Goal: Transaction & Acquisition: Book appointment/travel/reservation

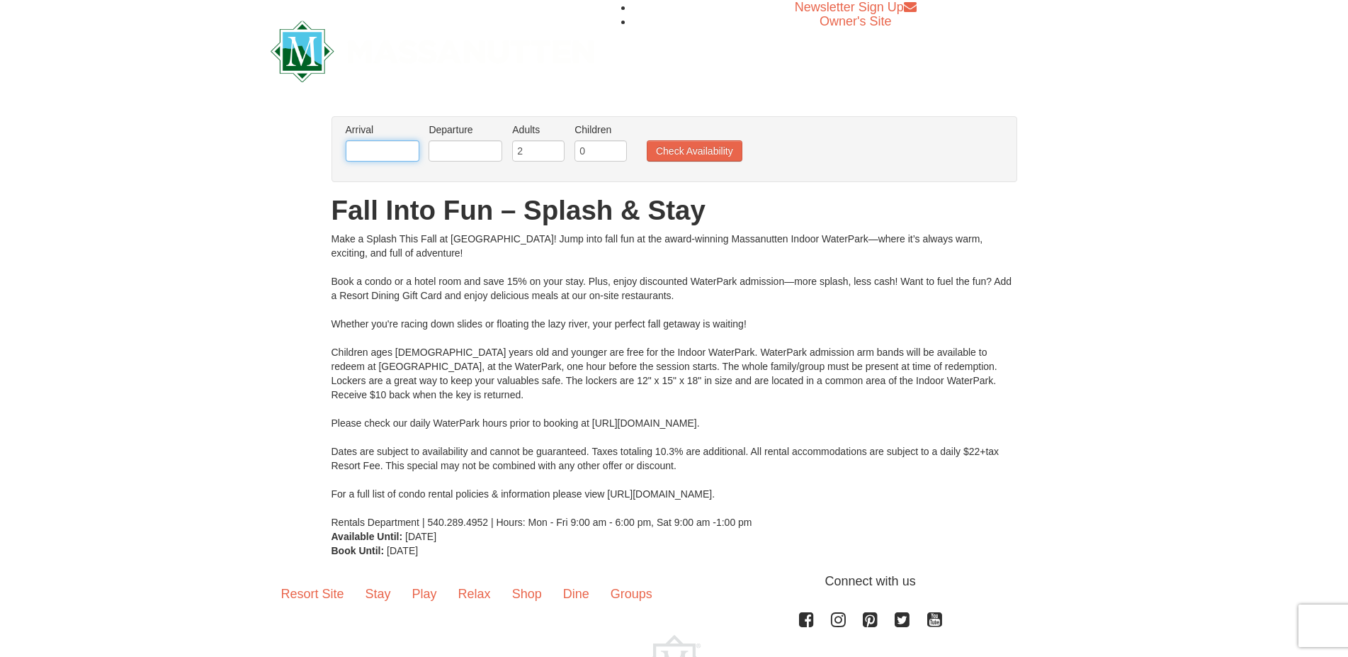
click at [383, 154] on input "text" at bounding box center [383, 150] width 74 height 21
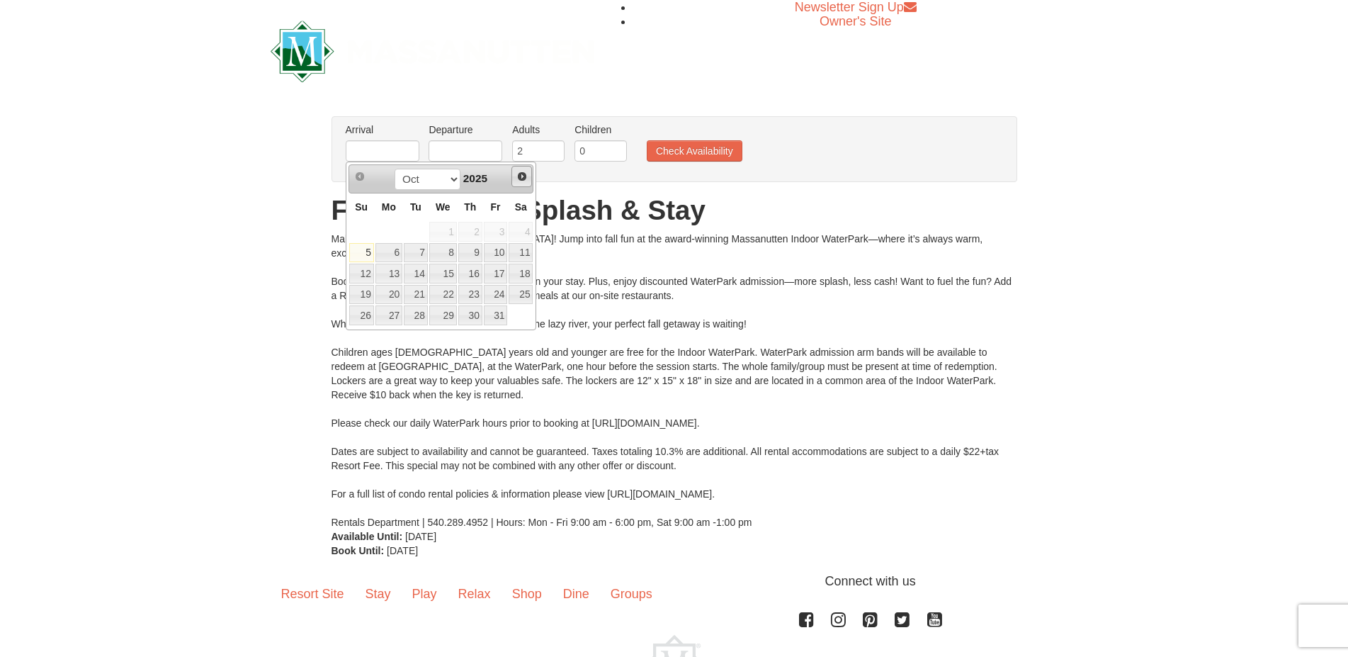
click at [521, 178] on span "Next" at bounding box center [522, 176] width 11 height 11
click at [514, 257] on link "8" at bounding box center [521, 253] width 24 height 20
type input "[DATE]"
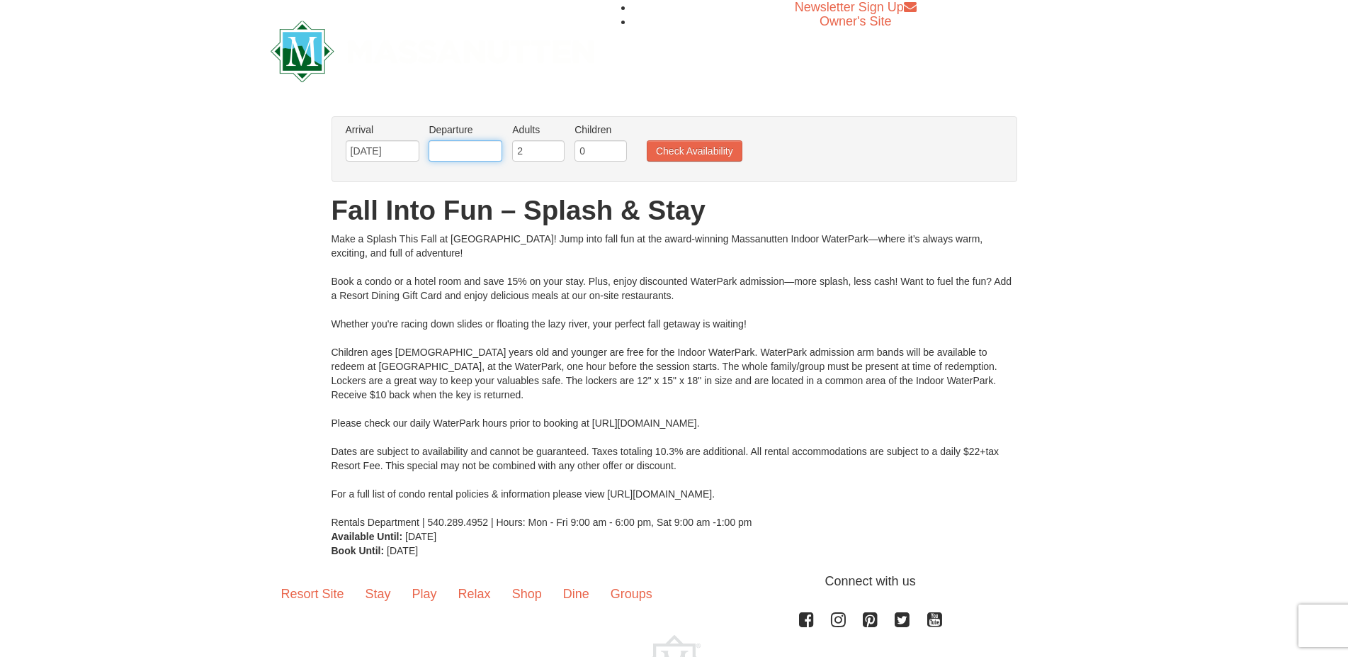
click at [477, 150] on input "text" at bounding box center [466, 150] width 74 height 21
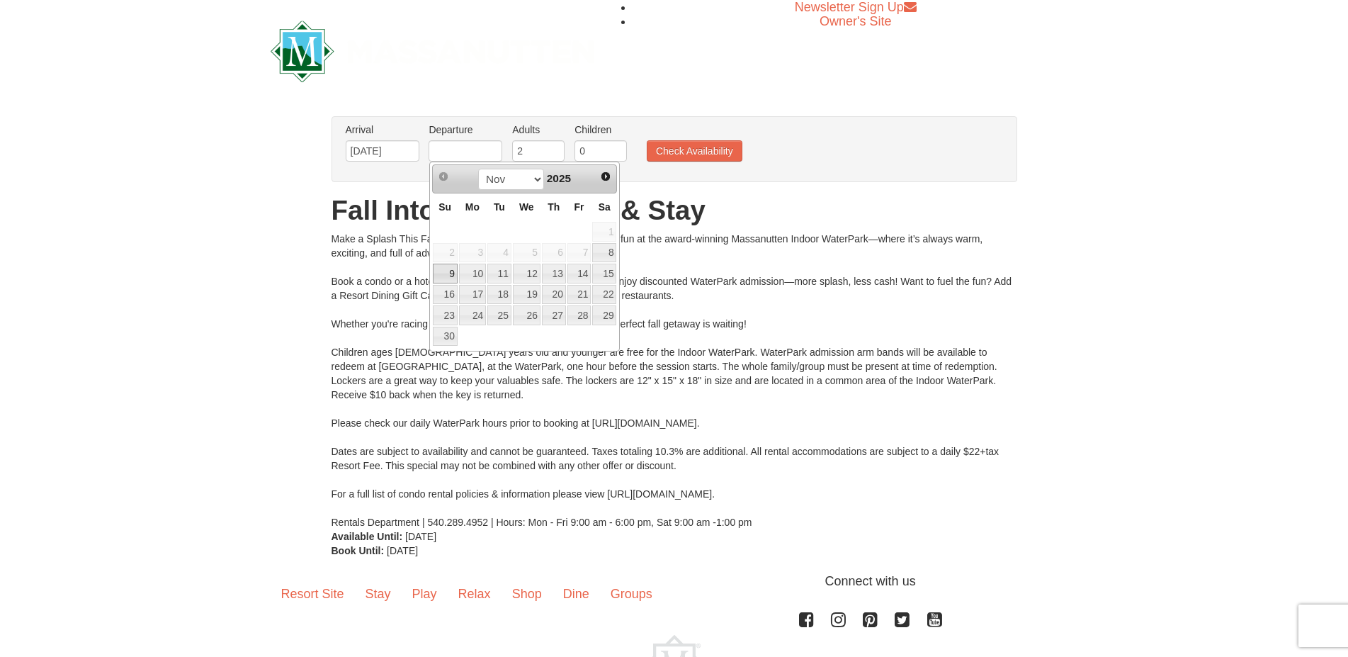
click at [437, 283] on link "9" at bounding box center [445, 274] width 25 height 20
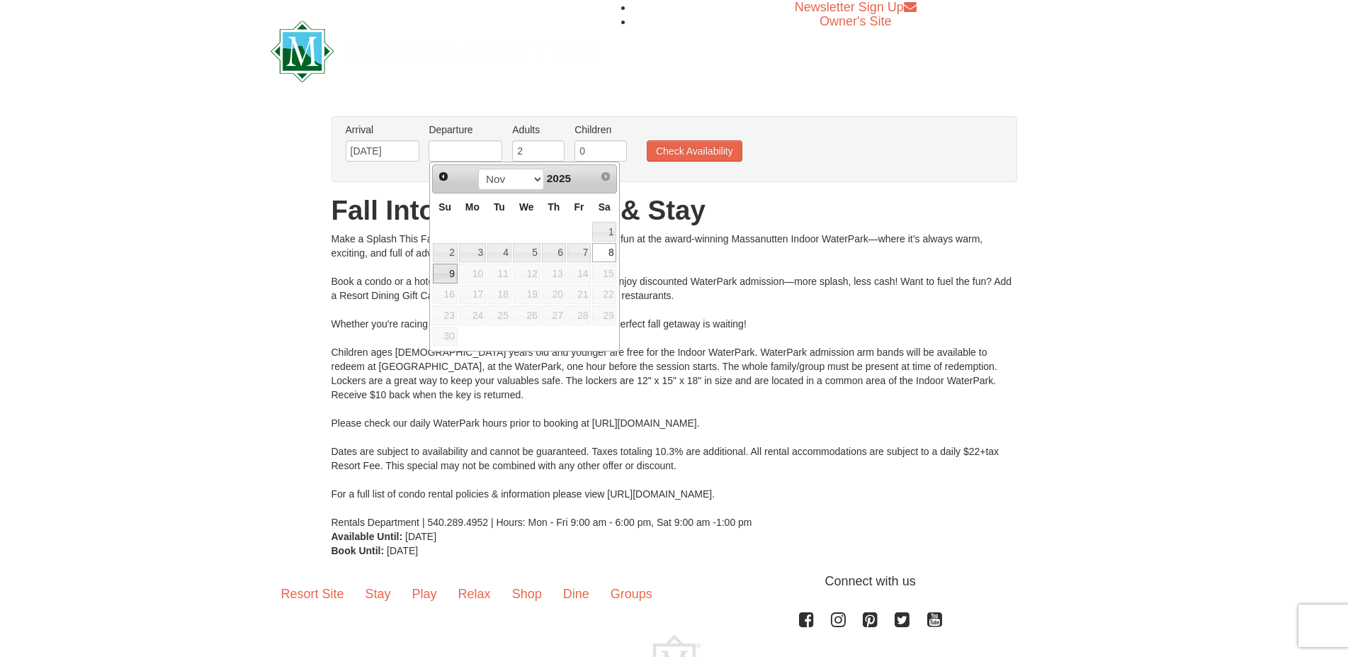
type input "[DATE]"
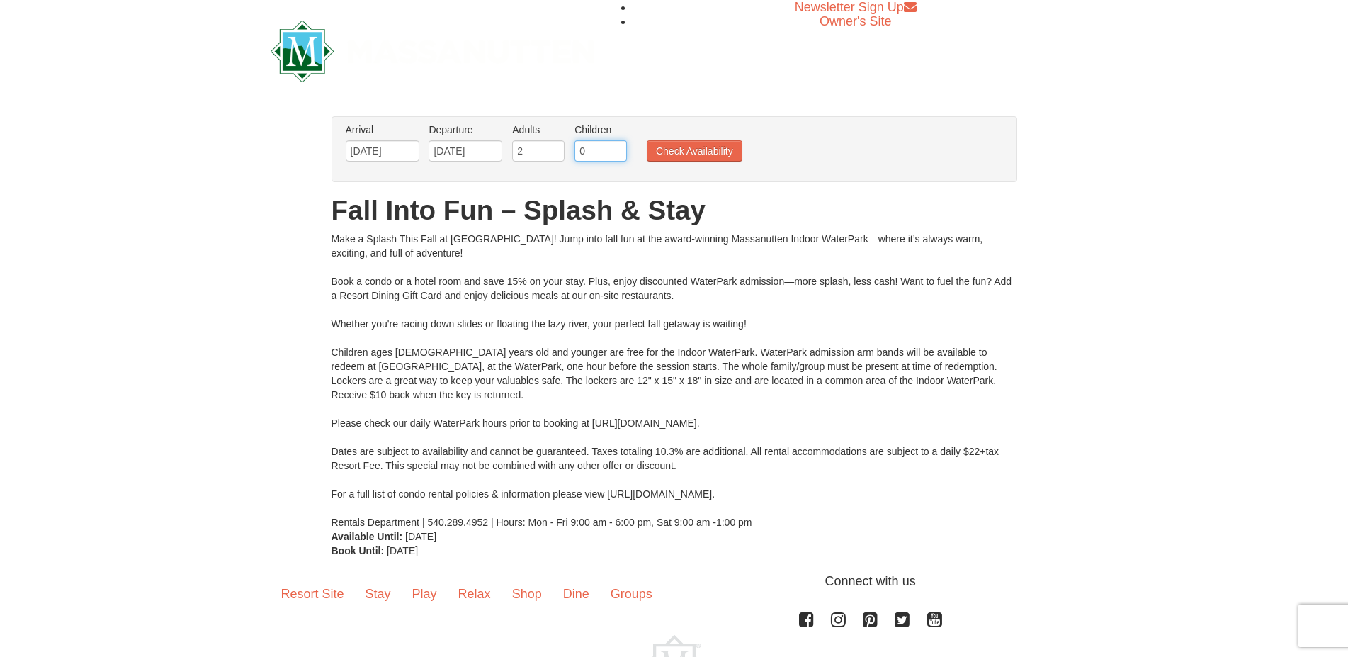
click at [619, 145] on input "0" at bounding box center [601, 150] width 52 height 21
click at [616, 146] on input "1" at bounding box center [601, 150] width 52 height 21
click at [616, 146] on input "2" at bounding box center [601, 150] width 52 height 21
click at [616, 146] on input "3" at bounding box center [601, 150] width 52 height 21
type input "4"
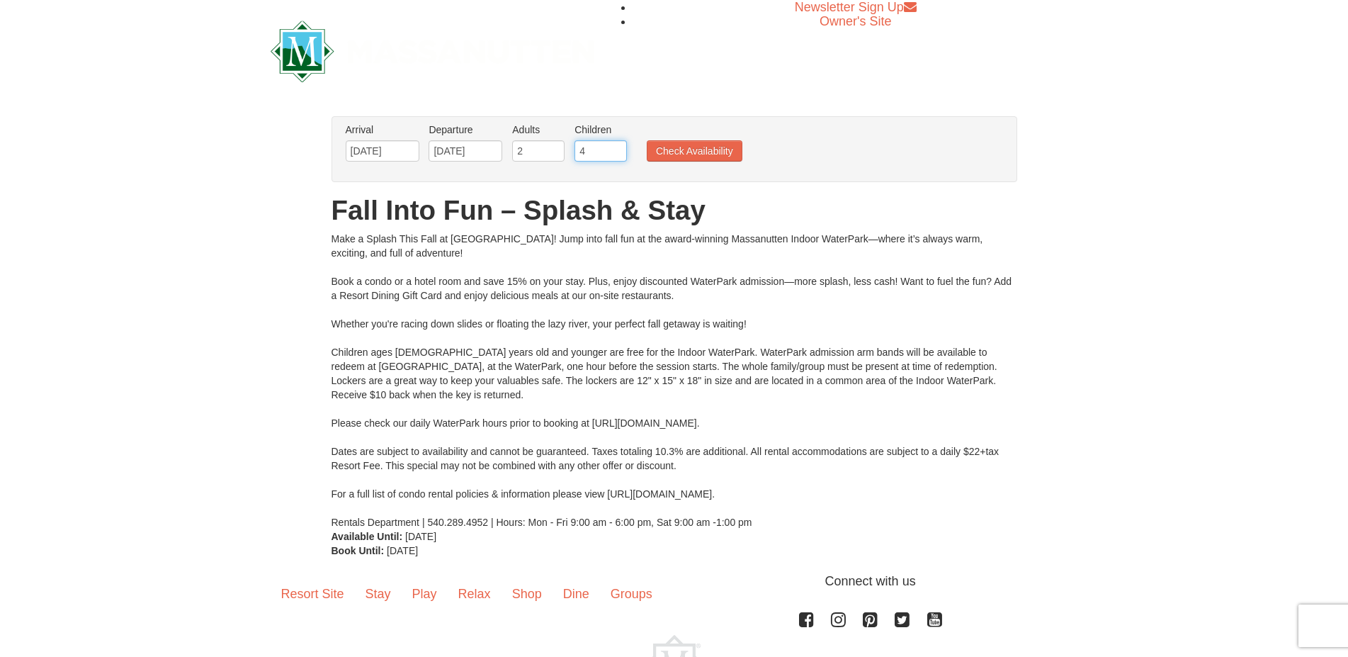
click at [616, 146] on input "4" at bounding box center [601, 150] width 52 height 21
click at [663, 152] on button "Check Availability" at bounding box center [695, 150] width 96 height 21
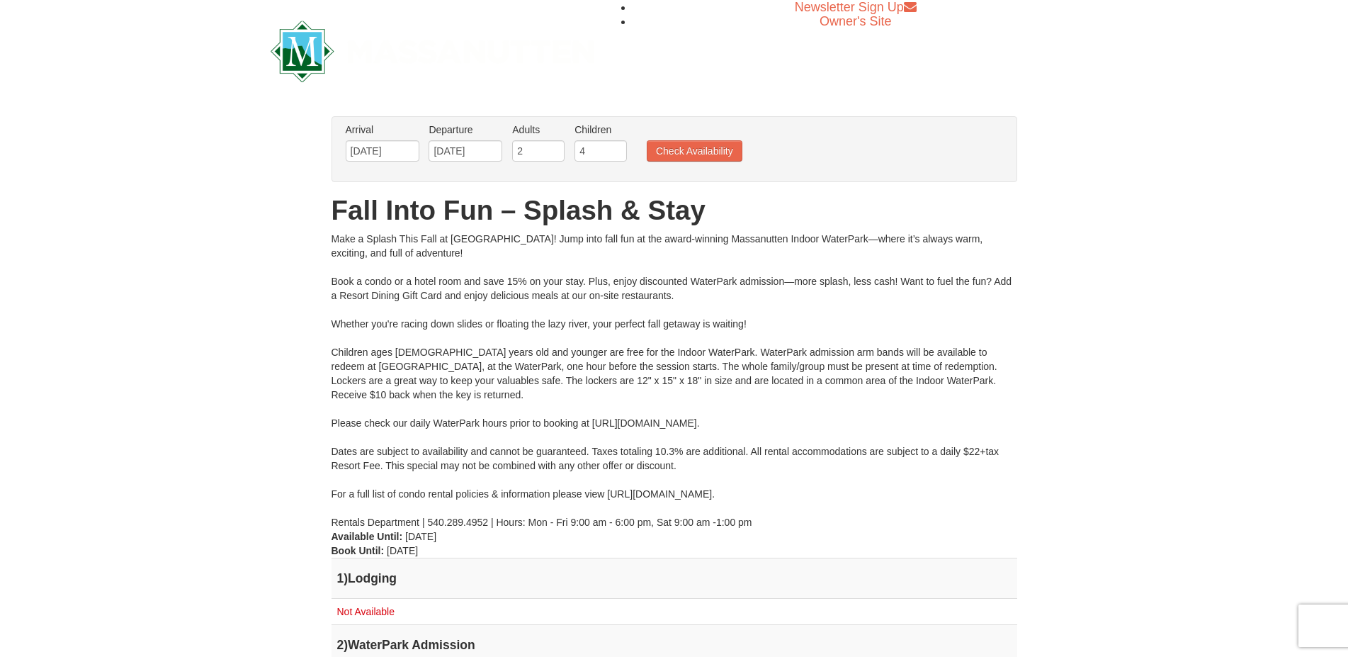
scroll to position [217, 0]
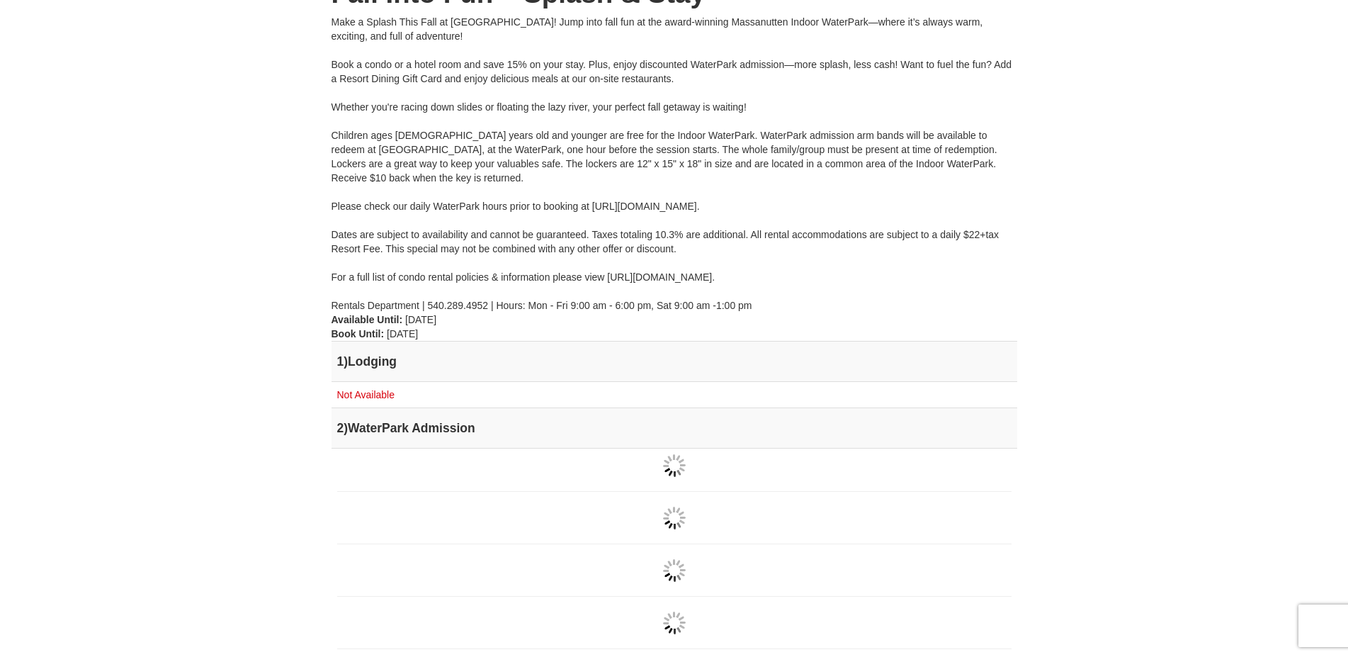
drag, startPoint x: 417, startPoint y: 380, endPoint x: 219, endPoint y: 297, distance: 214.4
click at [219, 297] on div "× From: To: Adults: 2 Children: 4 Change Arrival Please format dates MM/DD/YYYY…" at bounding box center [674, 389] width 1348 height 1009
click at [574, 306] on div "Make a Splash This Fall at Massanutten! Jump into fall fun at the award-winning…" at bounding box center [675, 164] width 686 height 298
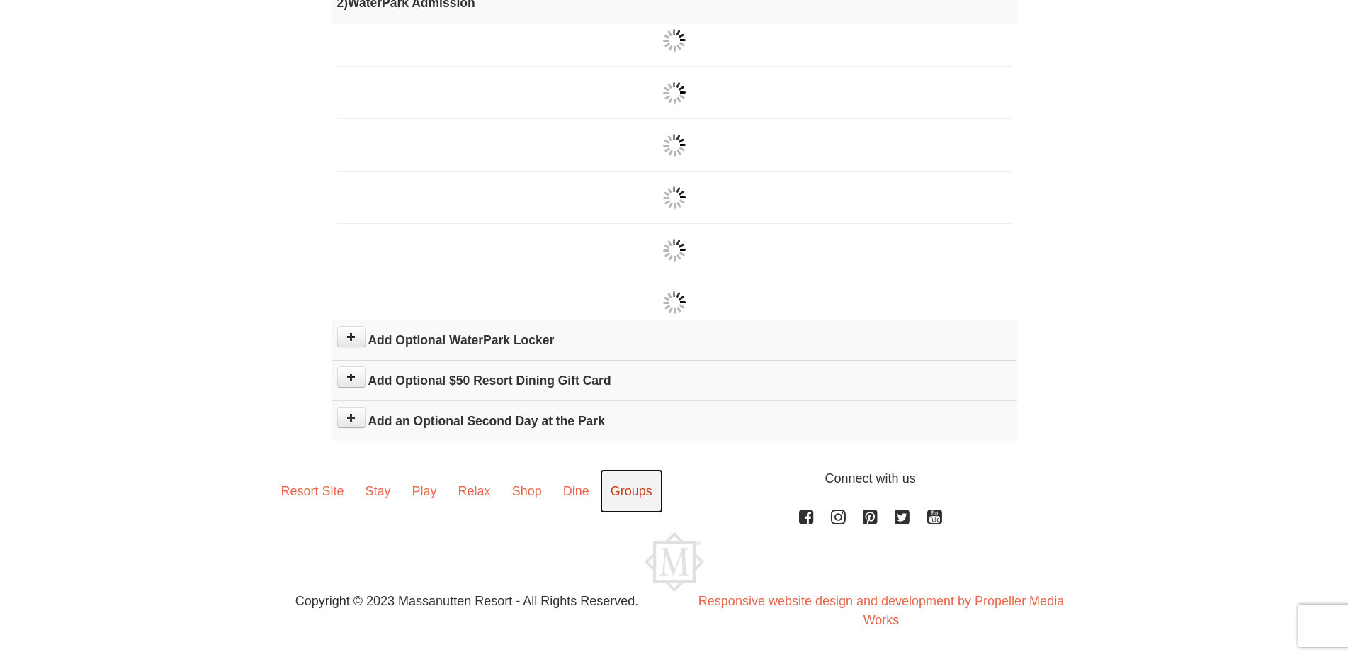
scroll to position [570, 0]
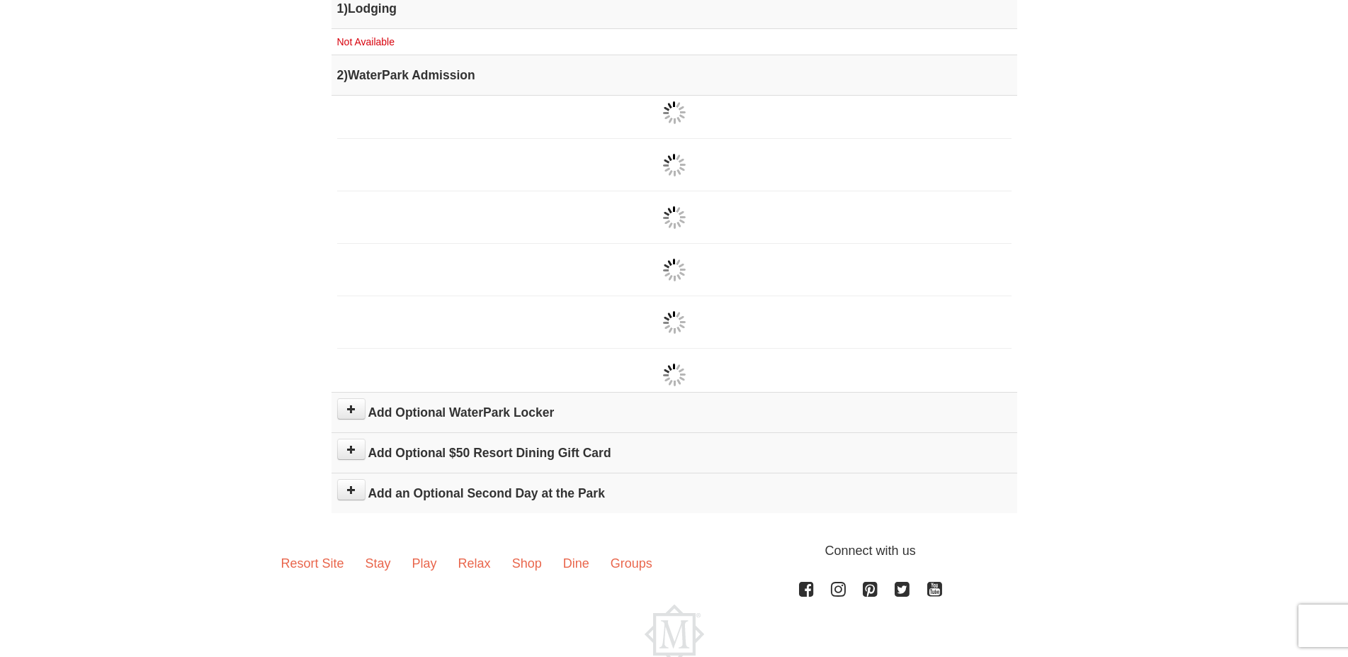
click at [1120, 359] on div "× From: To: Adults: 2 Children: 4 Change Arrival Please format dates MM/DD/YYYY…" at bounding box center [674, 36] width 1348 height 1009
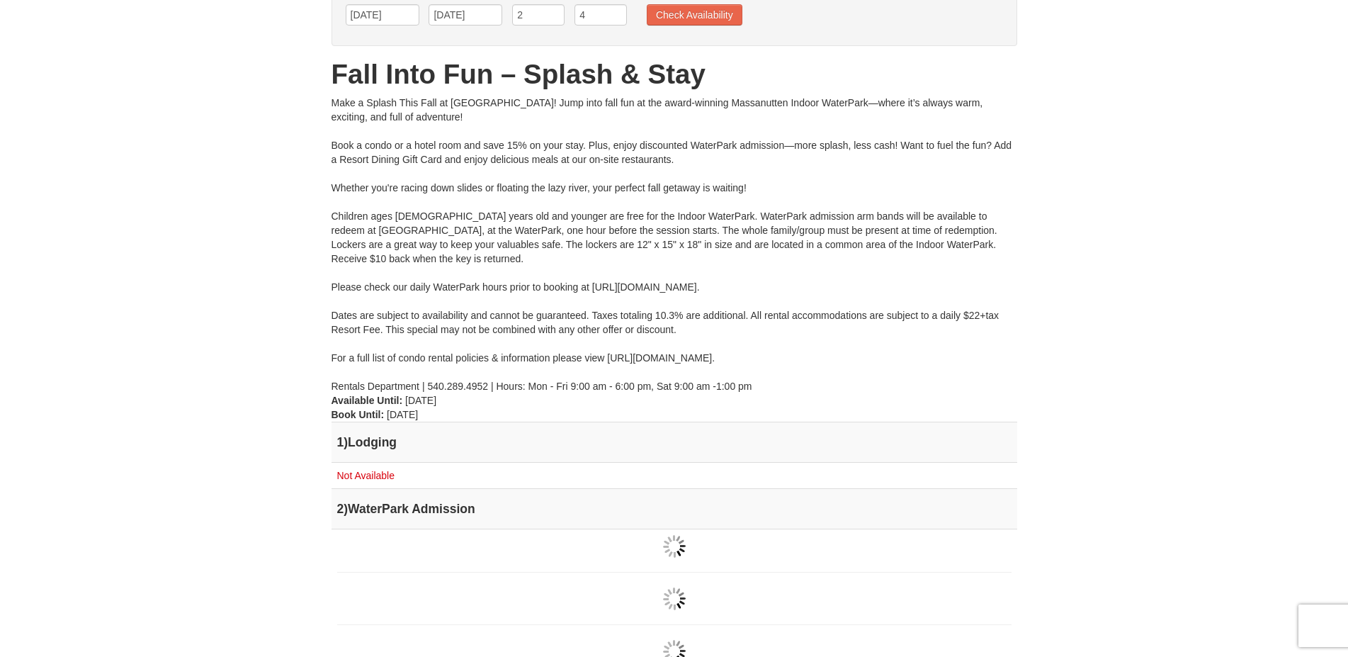
scroll to position [0, 0]
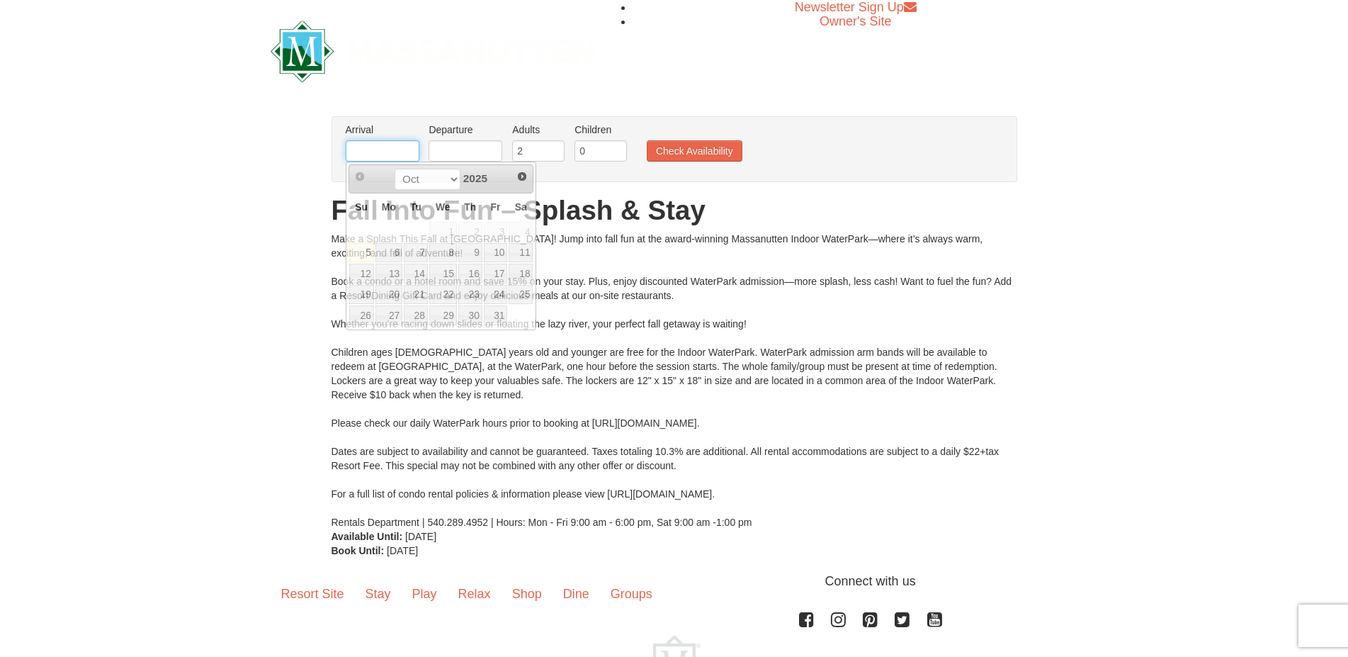
click at [404, 149] on input "text" at bounding box center [383, 150] width 74 height 21
click at [522, 173] on span "Next" at bounding box center [522, 176] width 11 height 11
click at [520, 250] on link "8" at bounding box center [521, 253] width 24 height 20
type input "[DATE]"
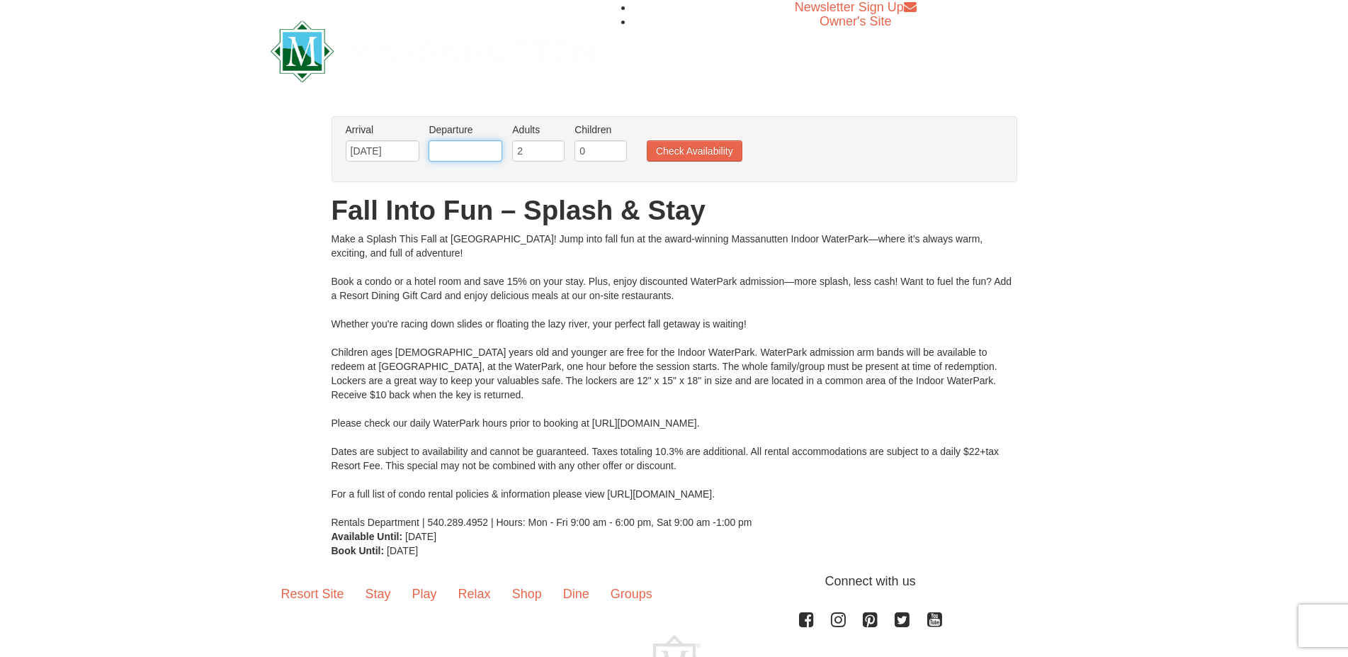
click at [489, 154] on input "text" at bounding box center [466, 150] width 74 height 21
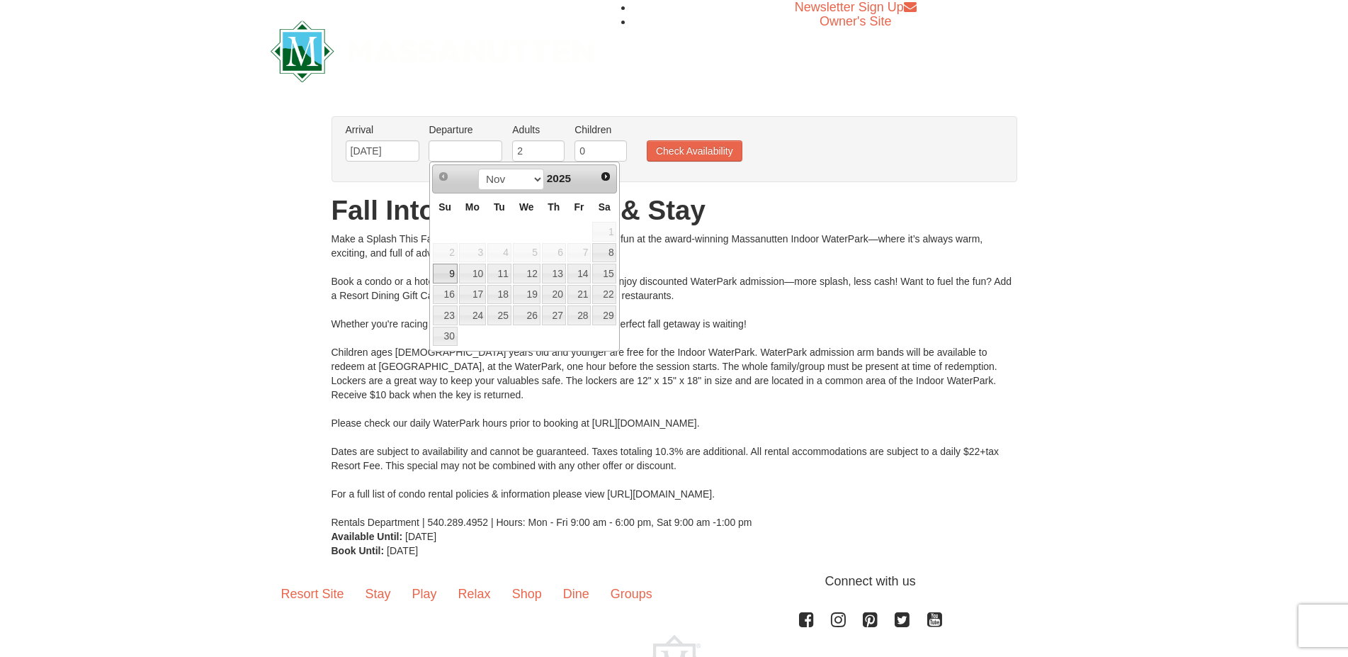
click at [451, 278] on link "9" at bounding box center [445, 274] width 25 height 20
type input "[DATE]"
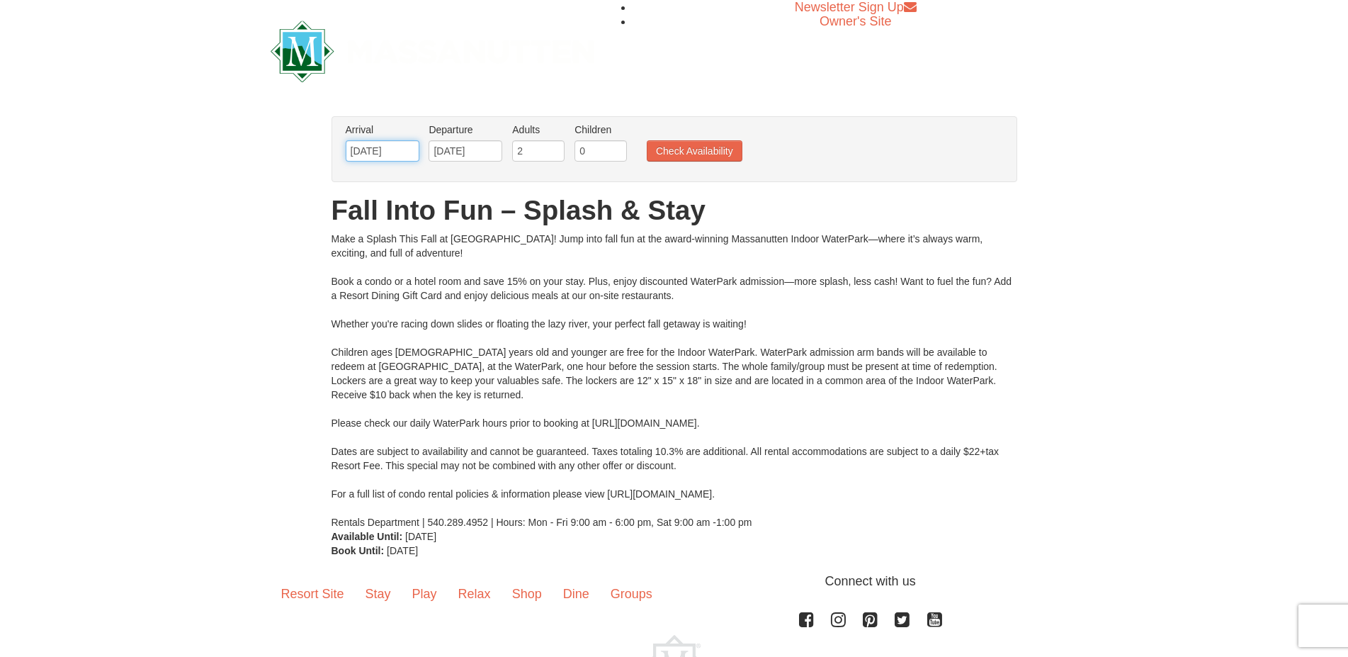
click at [410, 150] on input "[DATE]" at bounding box center [383, 150] width 74 height 21
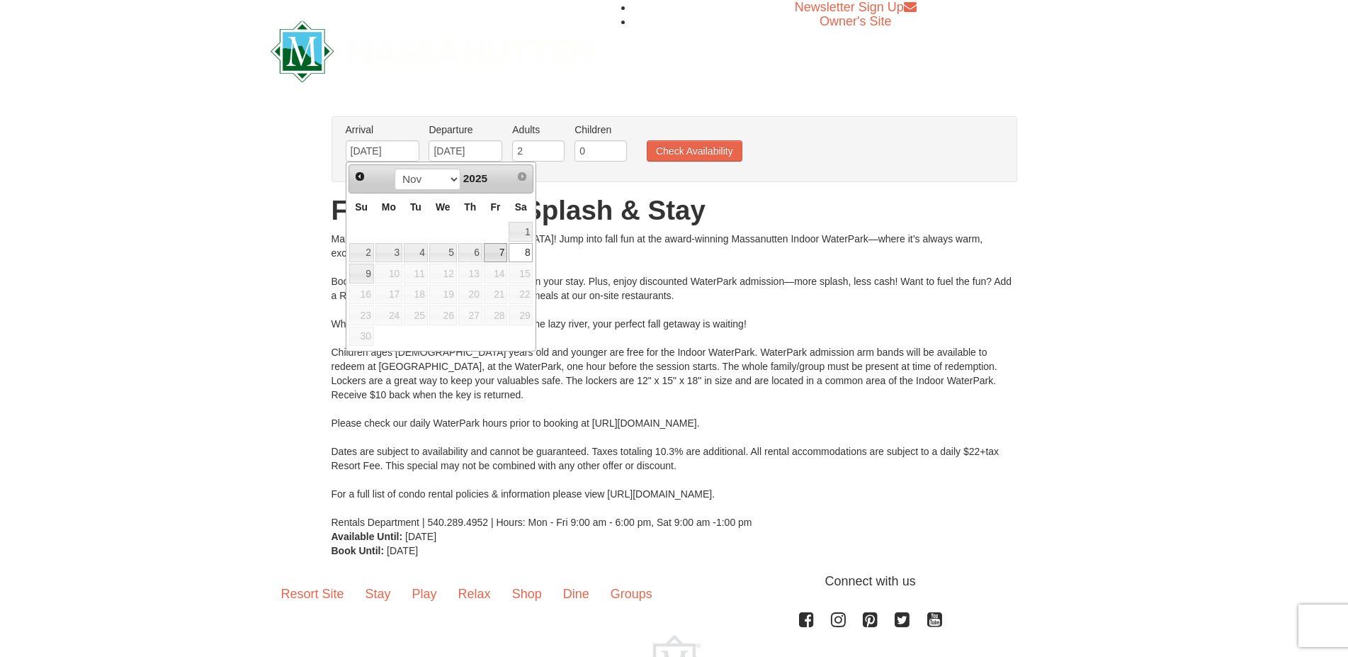
click at [501, 255] on link "7" at bounding box center [496, 253] width 24 height 20
type input "11/07/2025"
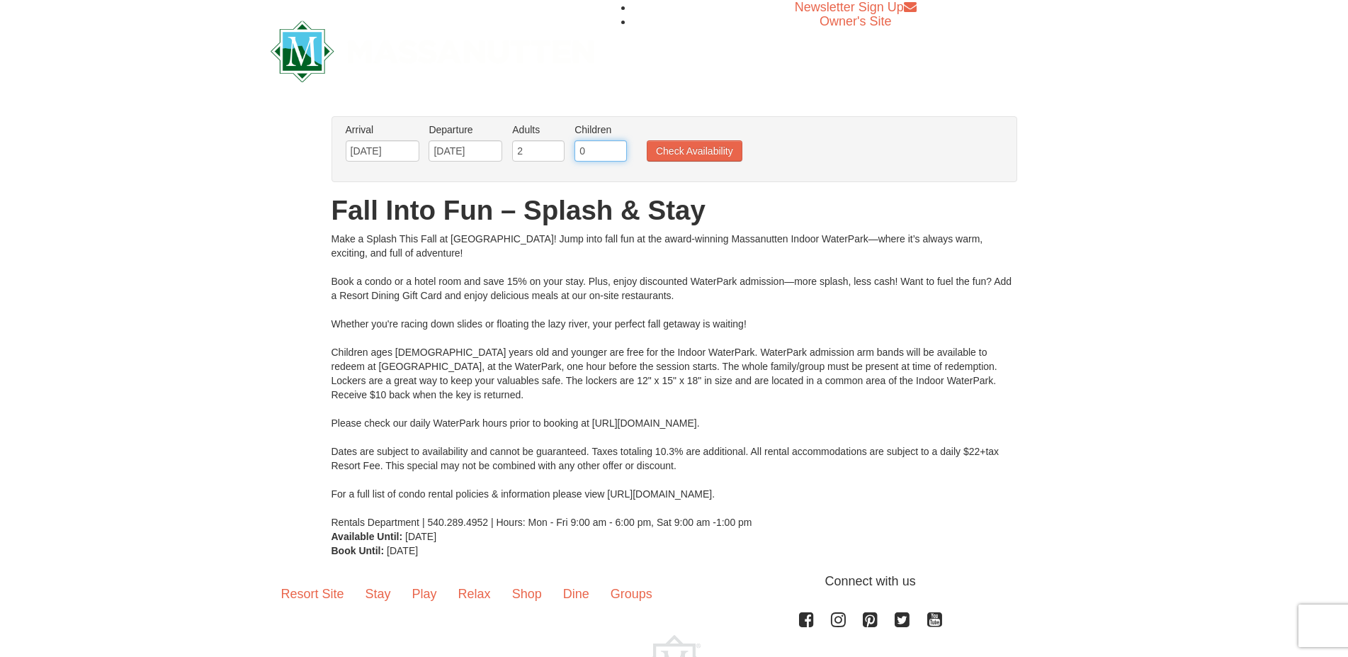
drag, startPoint x: 547, startPoint y: 144, endPoint x: 456, endPoint y: 143, distance: 91.4
click at [575, 143] on input "0" at bounding box center [601, 150] width 52 height 21
type input "4"
click at [714, 152] on button "Check Availability" at bounding box center [695, 150] width 96 height 21
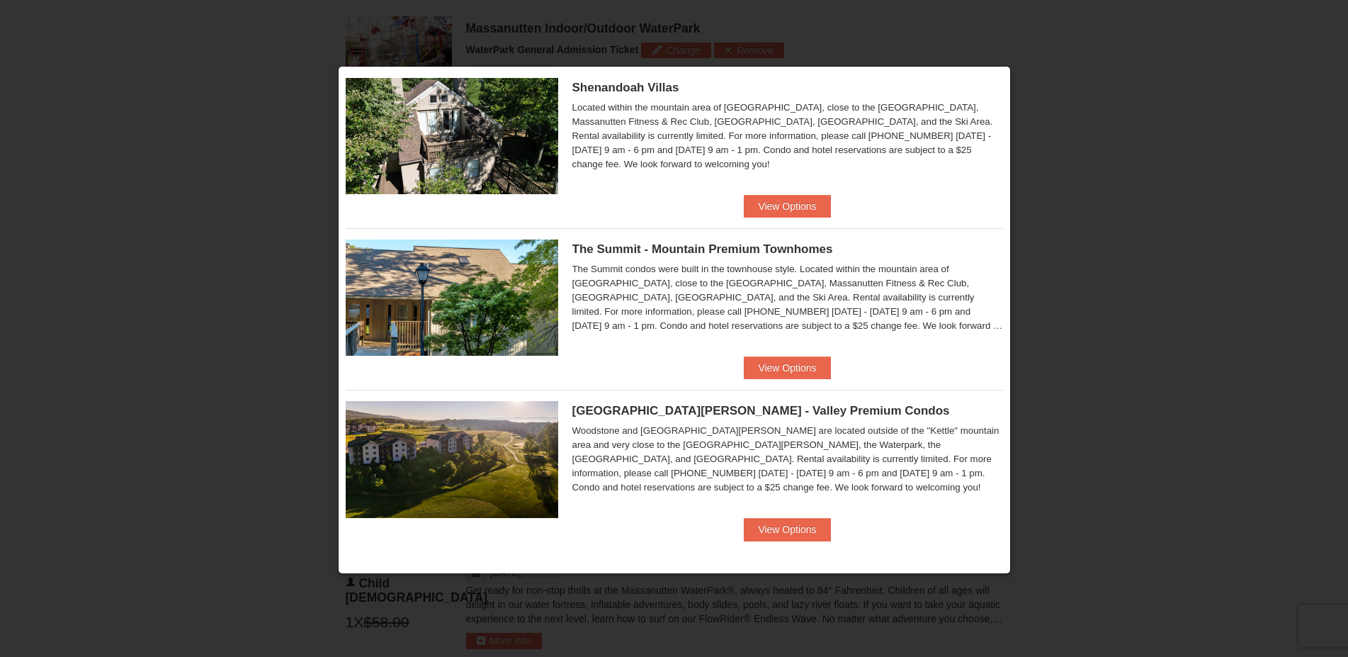
scroll to position [819, 0]
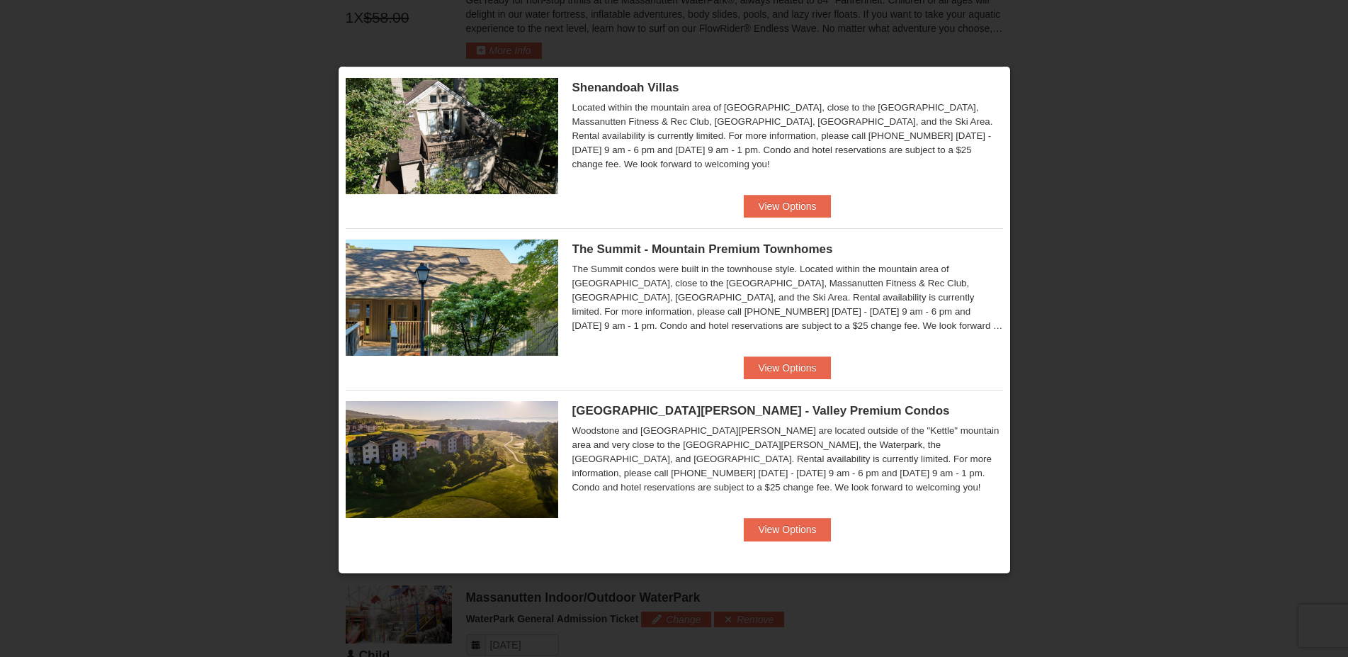
click at [1119, 77] on div at bounding box center [674, 328] width 1348 height 657
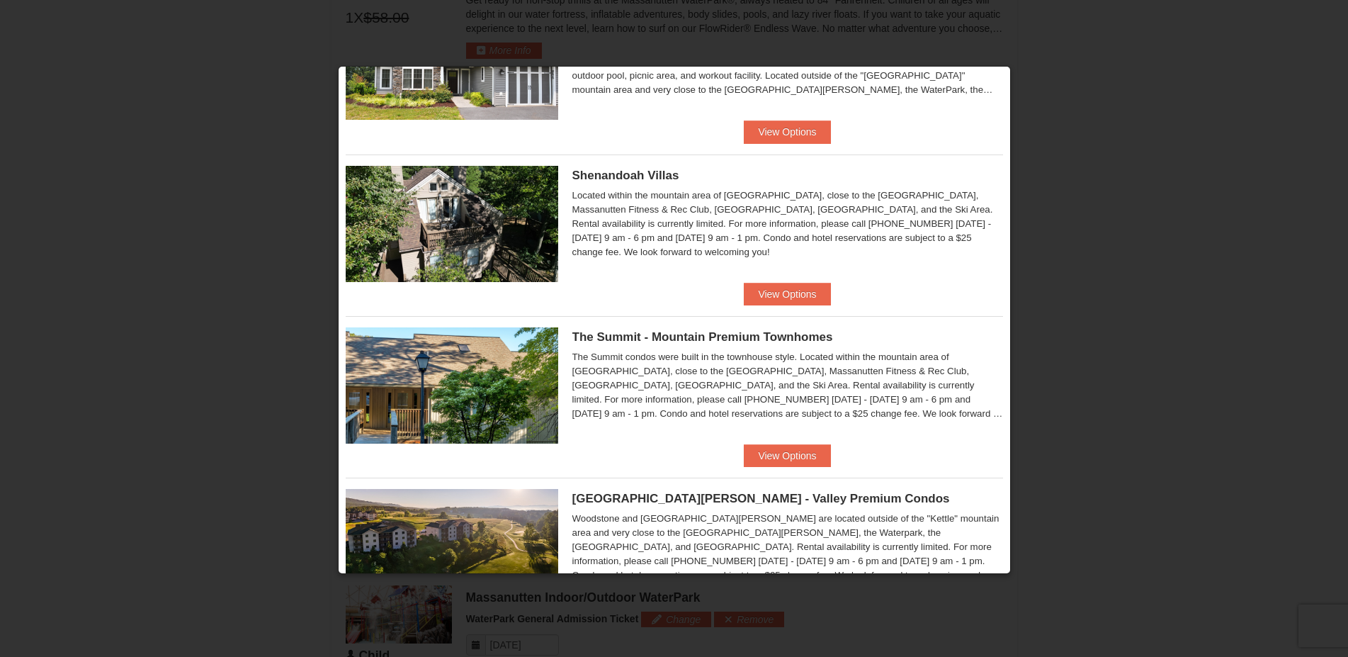
scroll to position [360, 0]
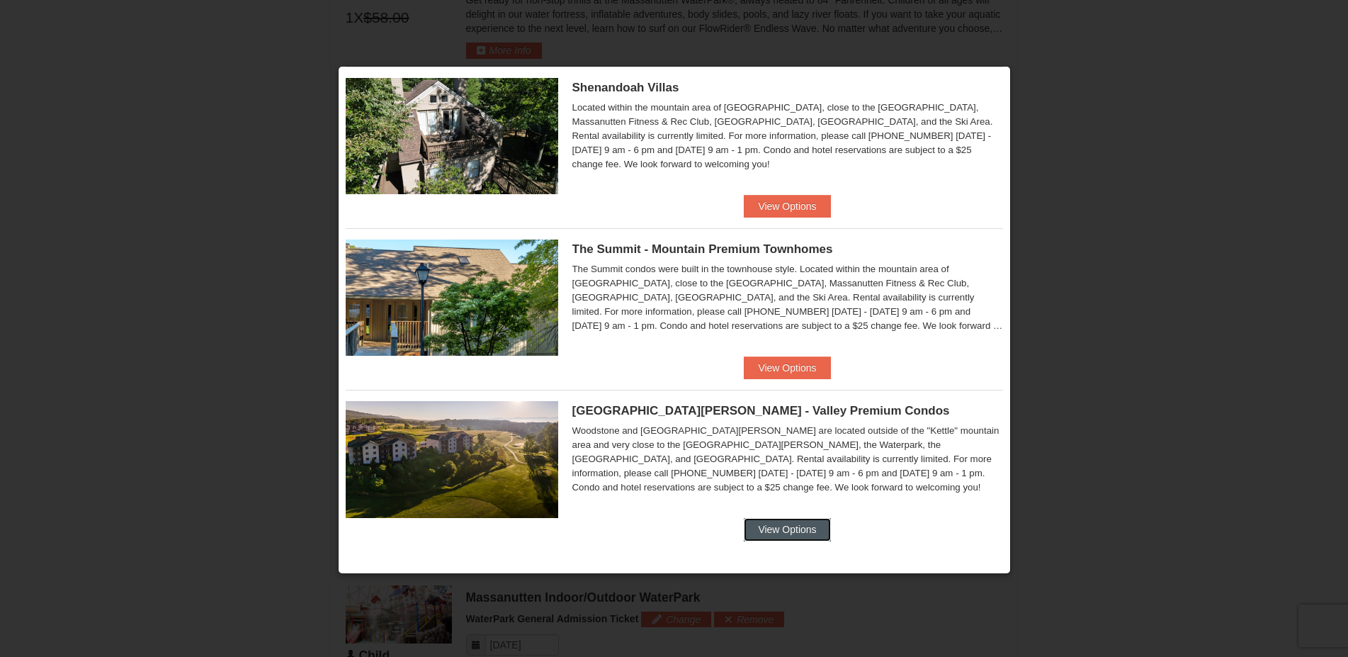
click at [803, 535] on button "View Options" at bounding box center [787, 529] width 86 height 23
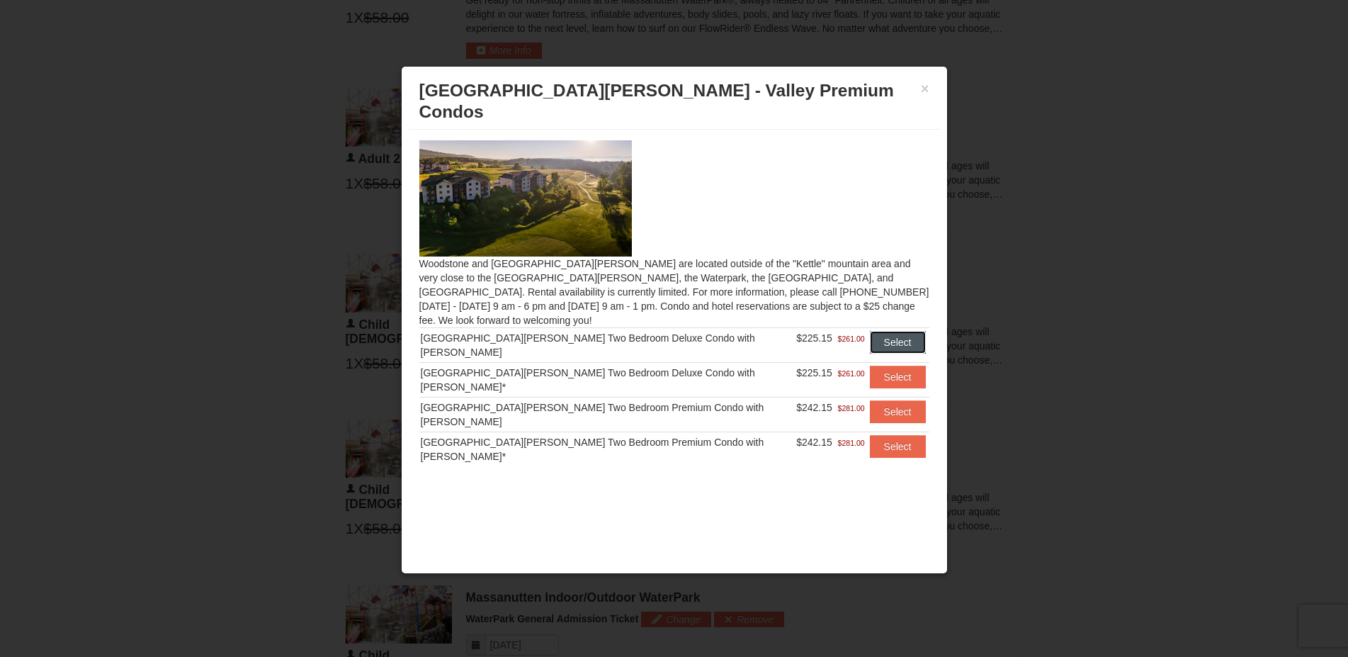
click at [877, 331] on button "Select" at bounding box center [898, 342] width 56 height 23
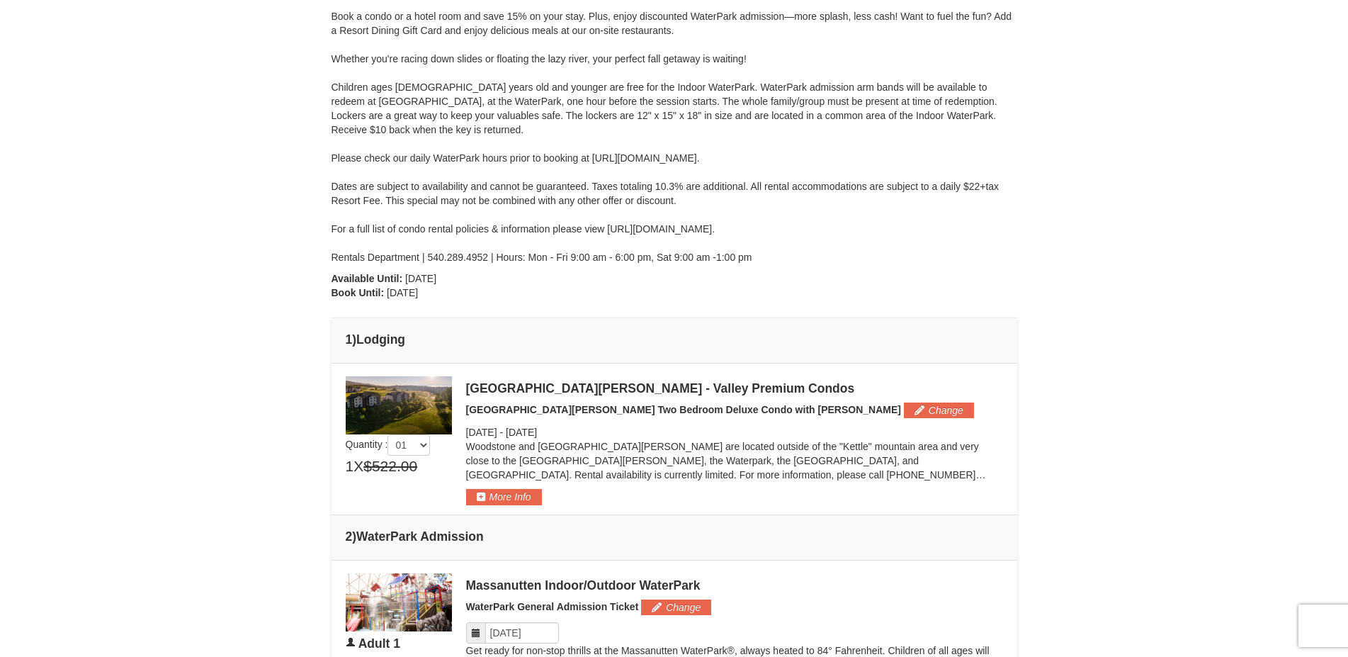
scroll to position [0, 0]
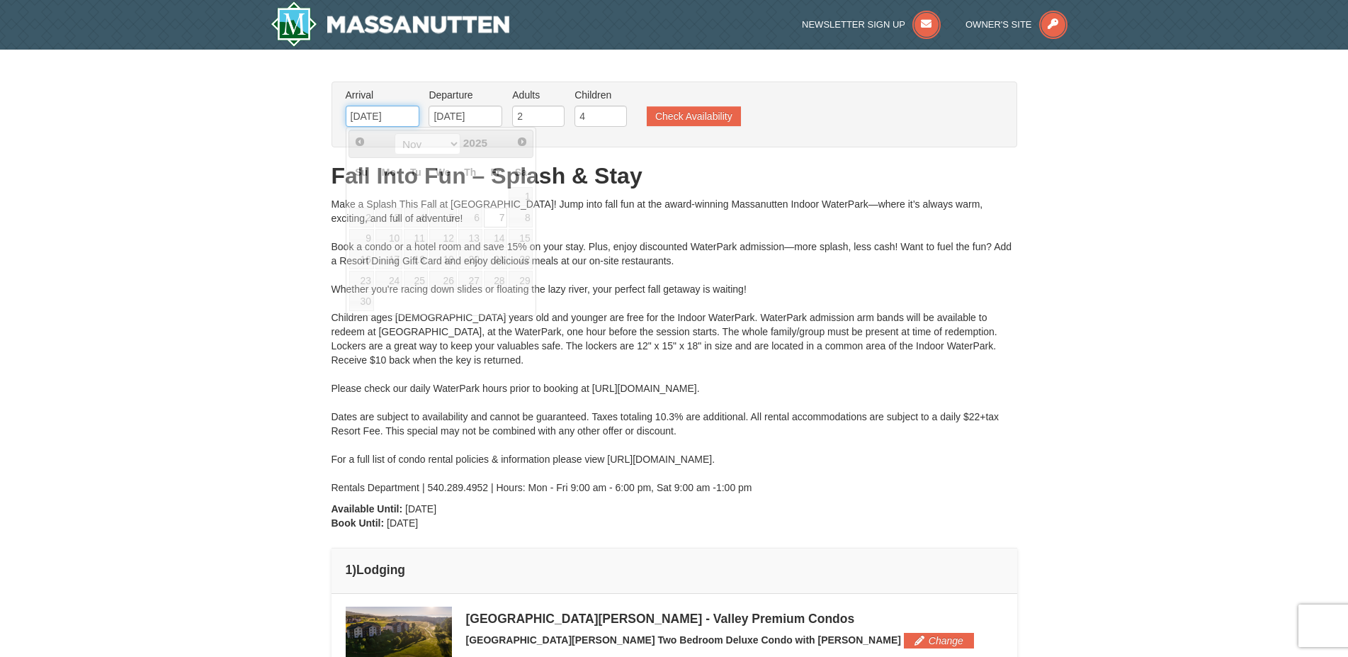
click at [411, 112] on input "11/07/2025" at bounding box center [383, 116] width 74 height 21
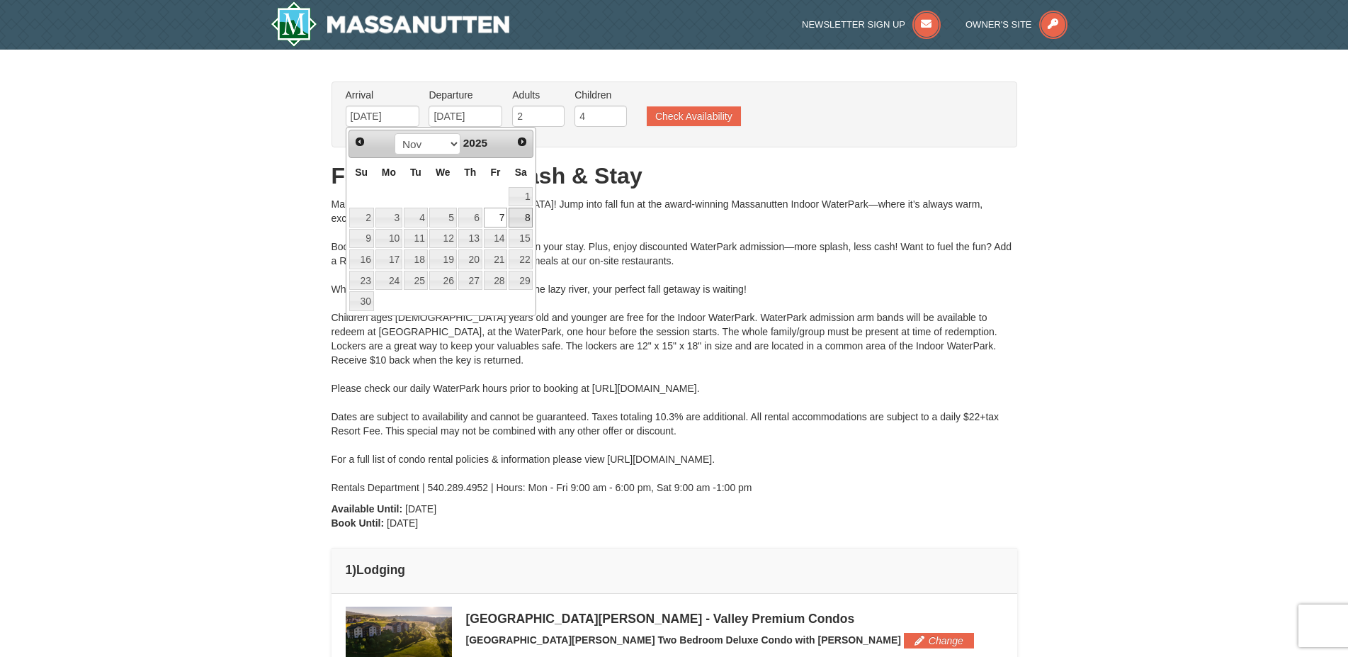
click at [516, 215] on link "8" at bounding box center [521, 218] width 24 height 20
type input "[DATE]"
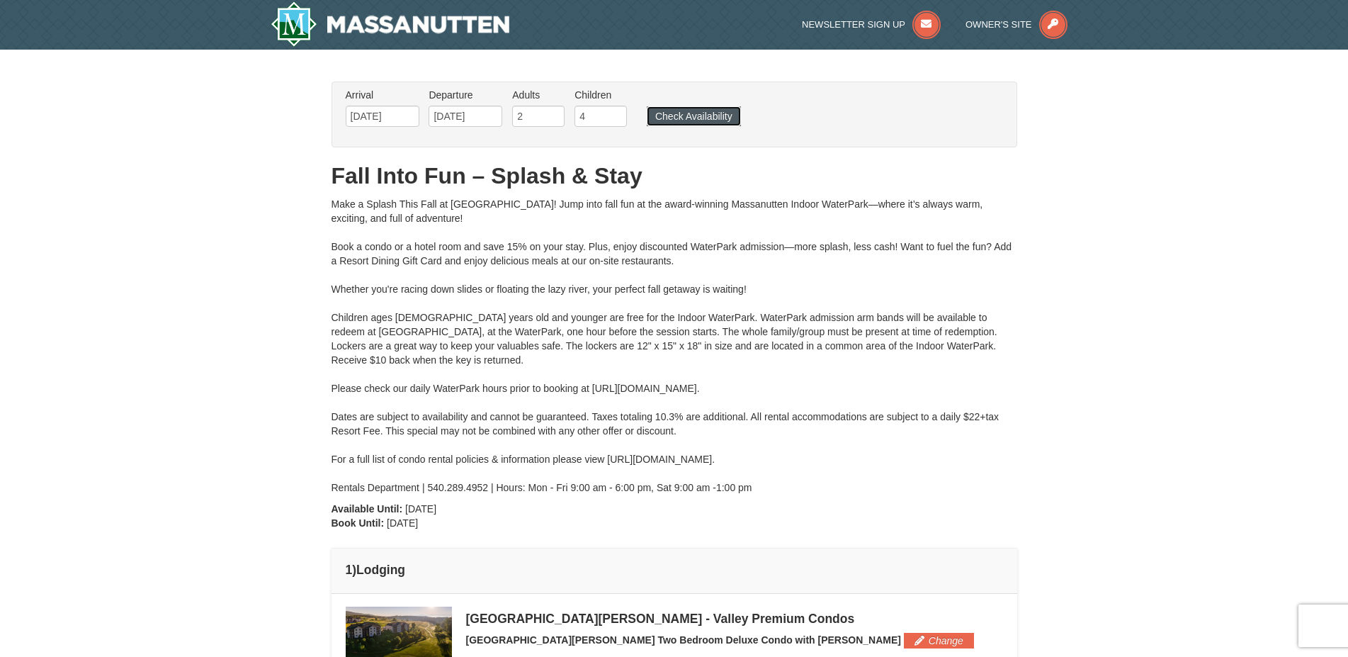
click at [670, 117] on button "Check Availability" at bounding box center [694, 116] width 94 height 20
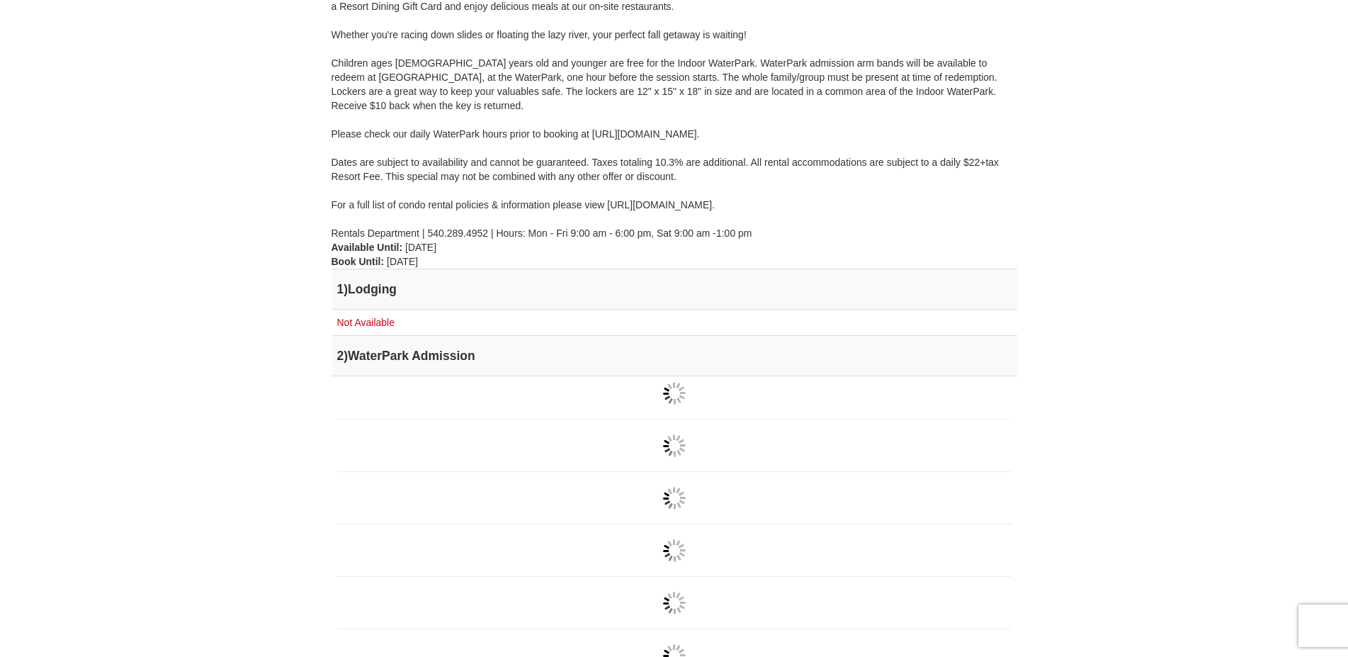
scroll to position [361, 0]
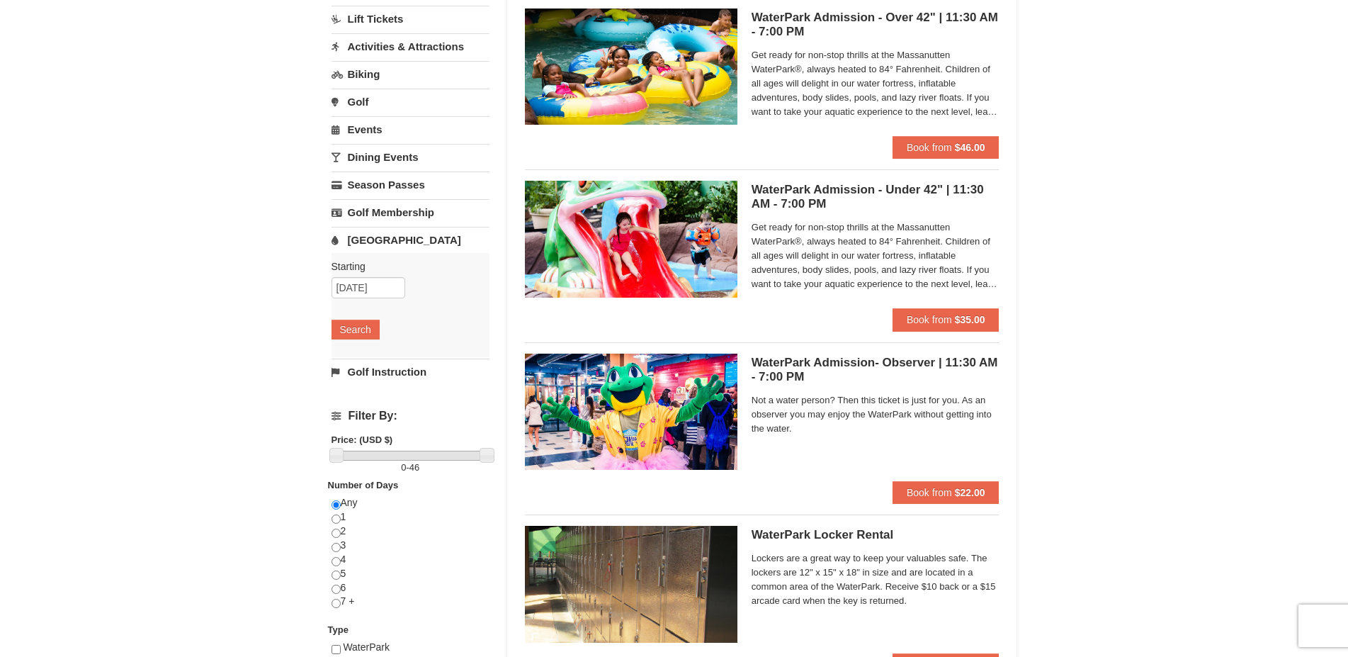
scroll to position [72, 0]
